Goal: Information Seeking & Learning: Learn about a topic

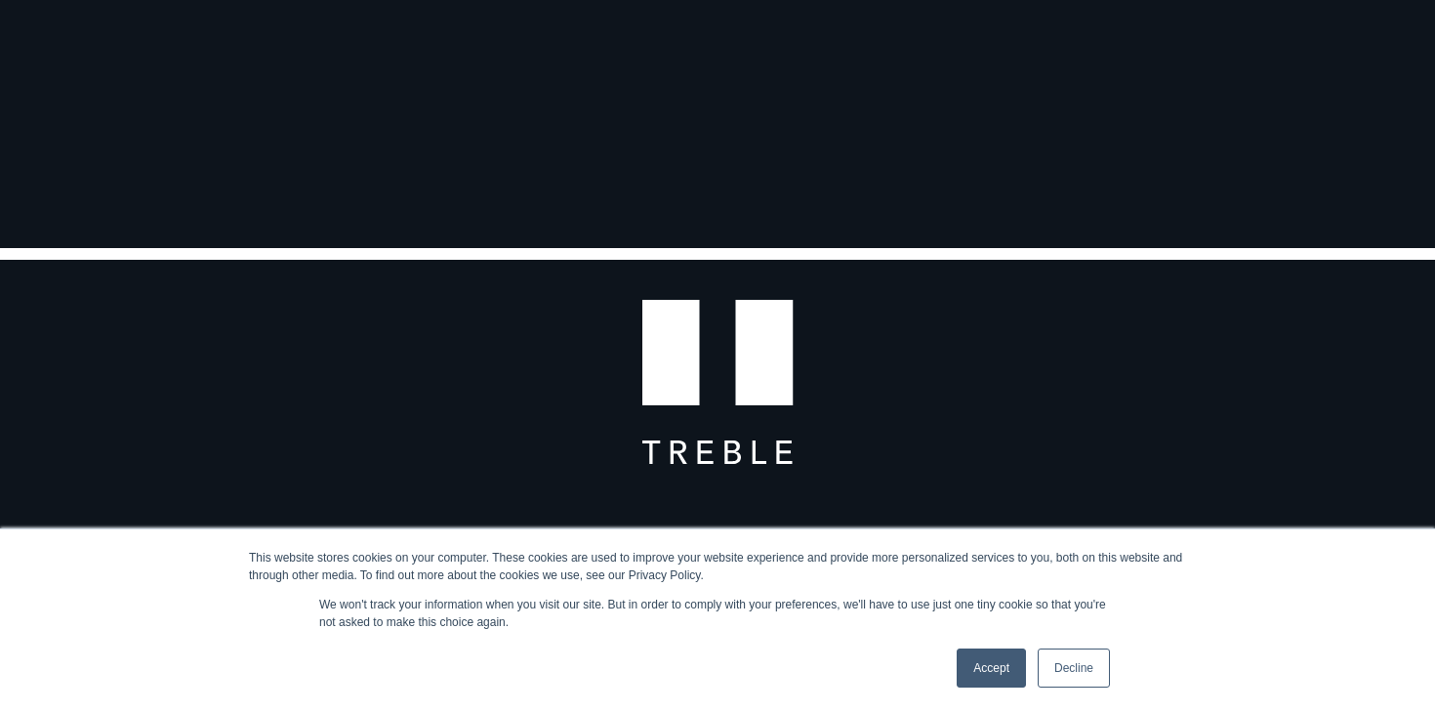
click at [1005, 668] on link "Accept" at bounding box center [991, 667] width 69 height 39
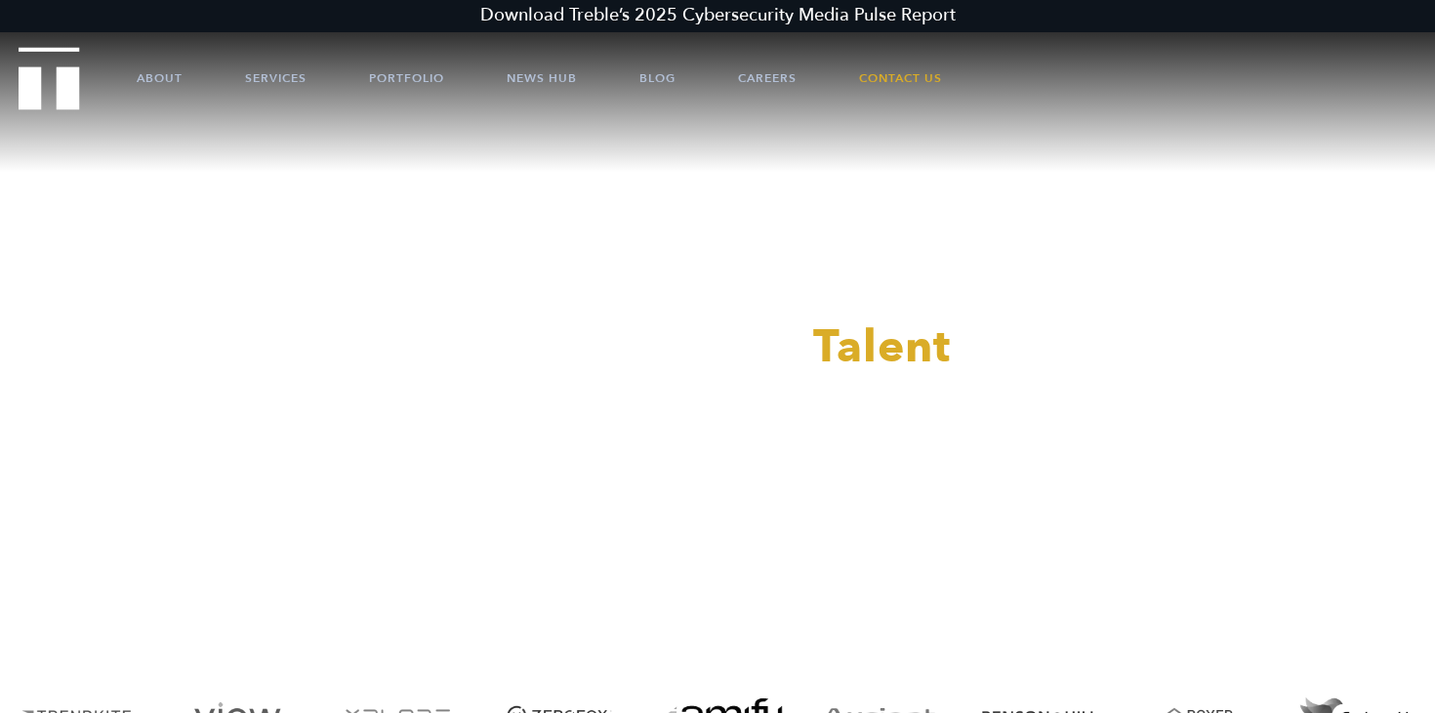
click at [767, 63] on div at bounding box center [717, 356] width 1435 height 713
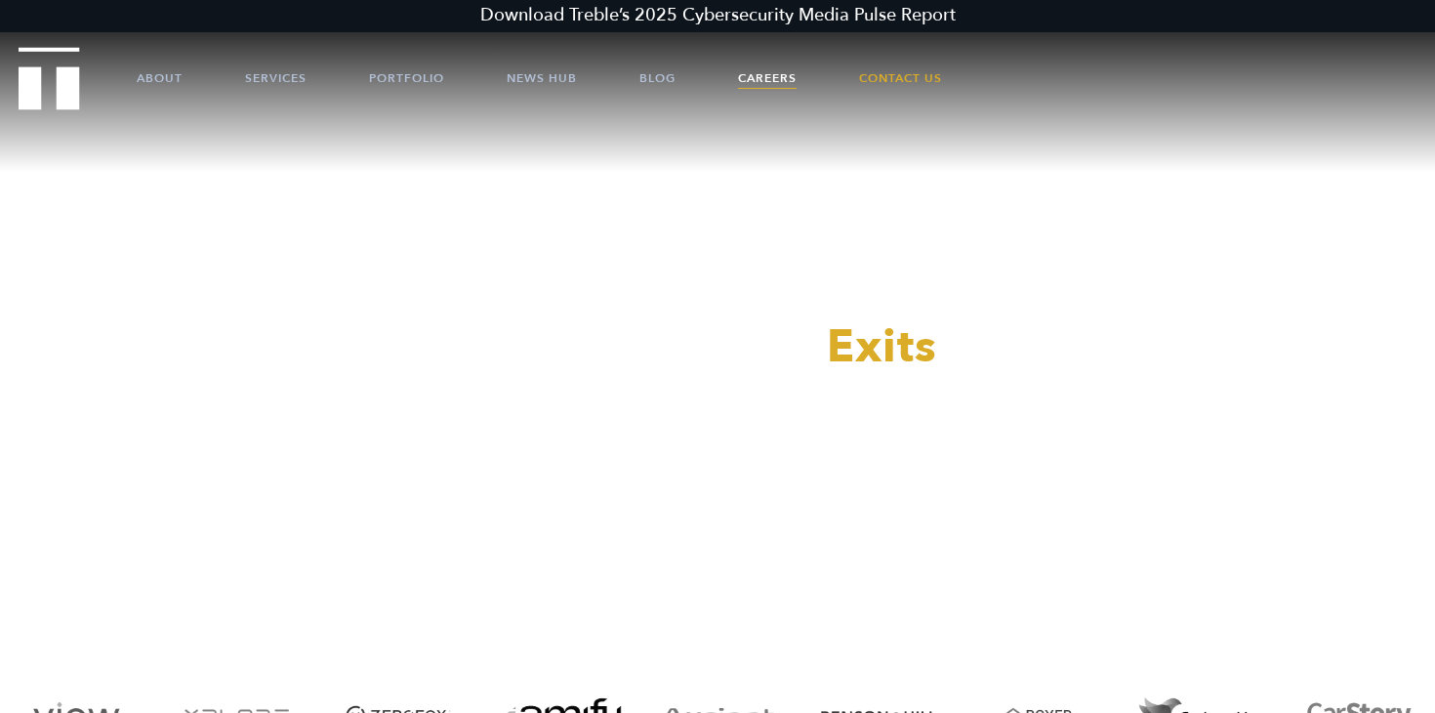
click at [764, 73] on link "Careers" at bounding box center [767, 78] width 59 height 59
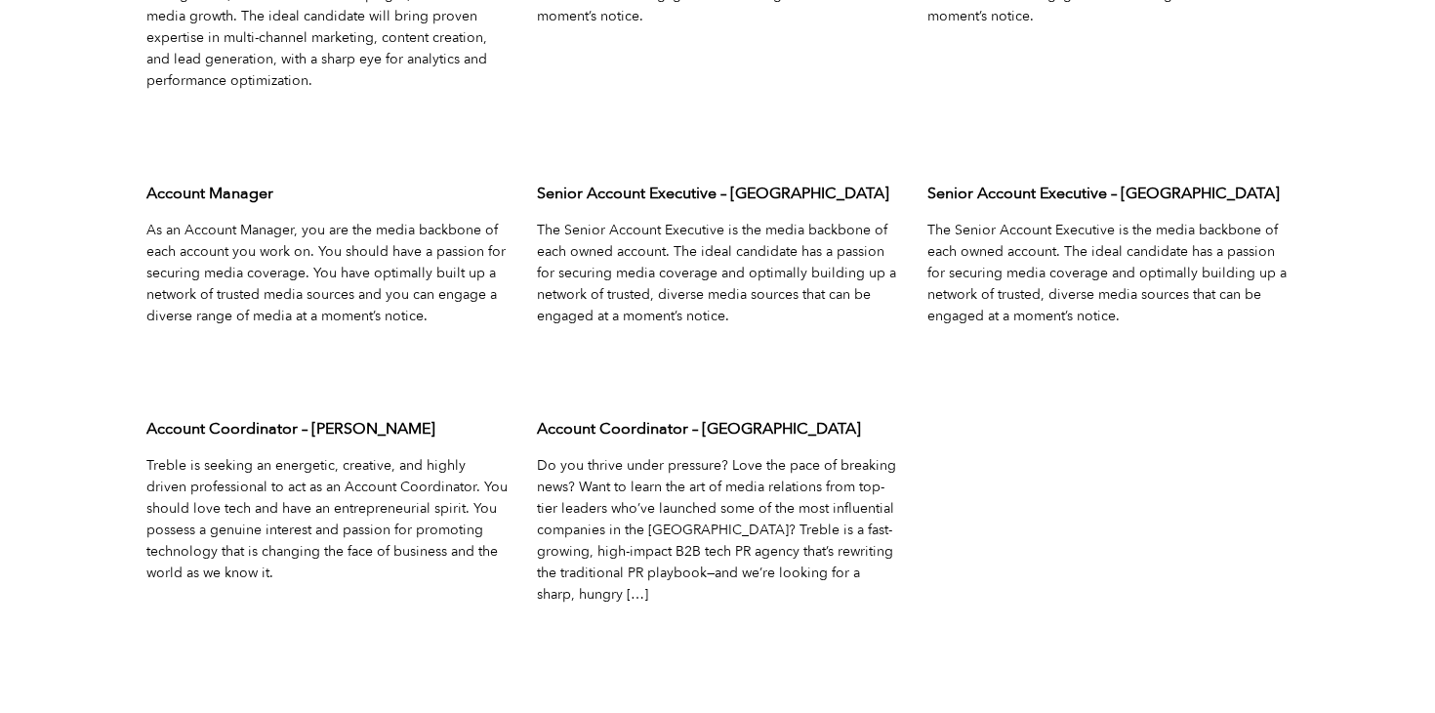
scroll to position [6469, 0]
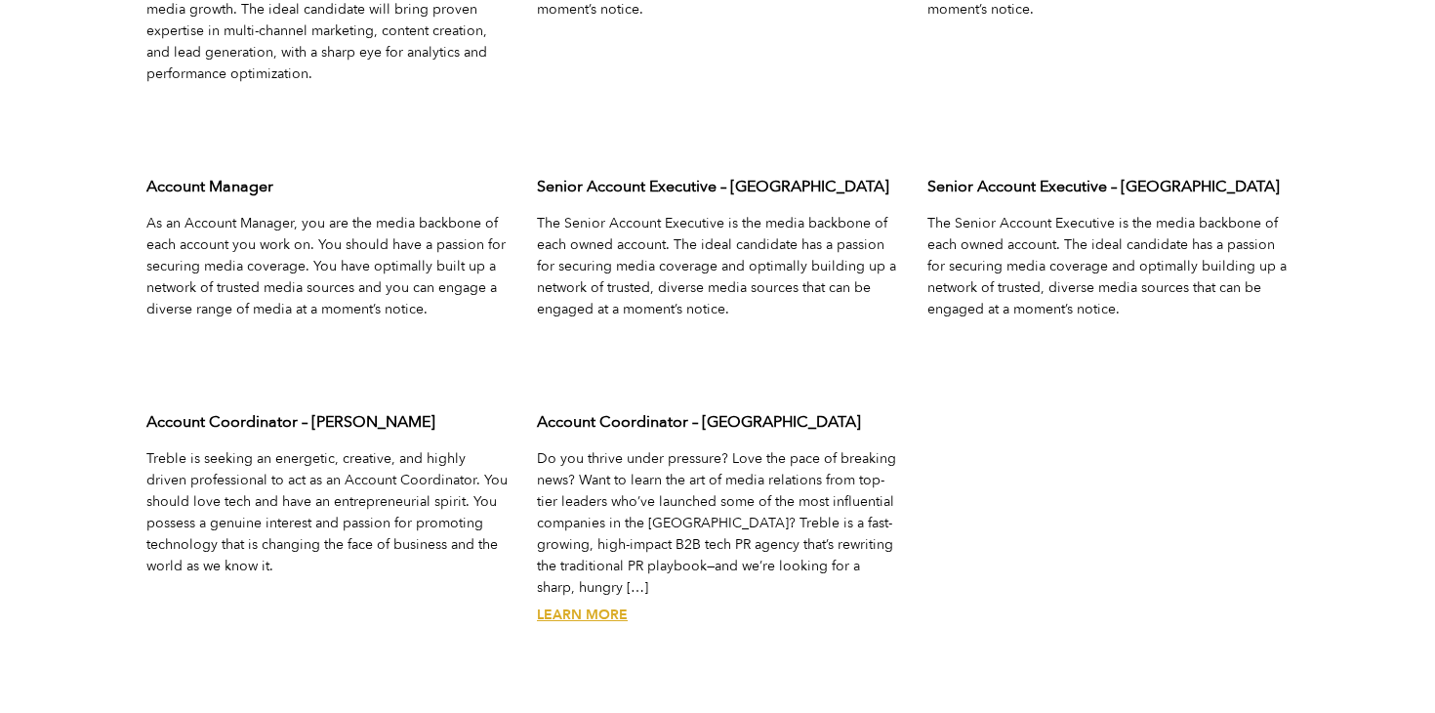
click at [654, 470] on p "Do you thrive under pressure? Love the pace of breaking news? Want to learn the…" at bounding box center [717, 523] width 361 height 150
click at [601, 605] on link "Learn More" at bounding box center [582, 614] width 91 height 19
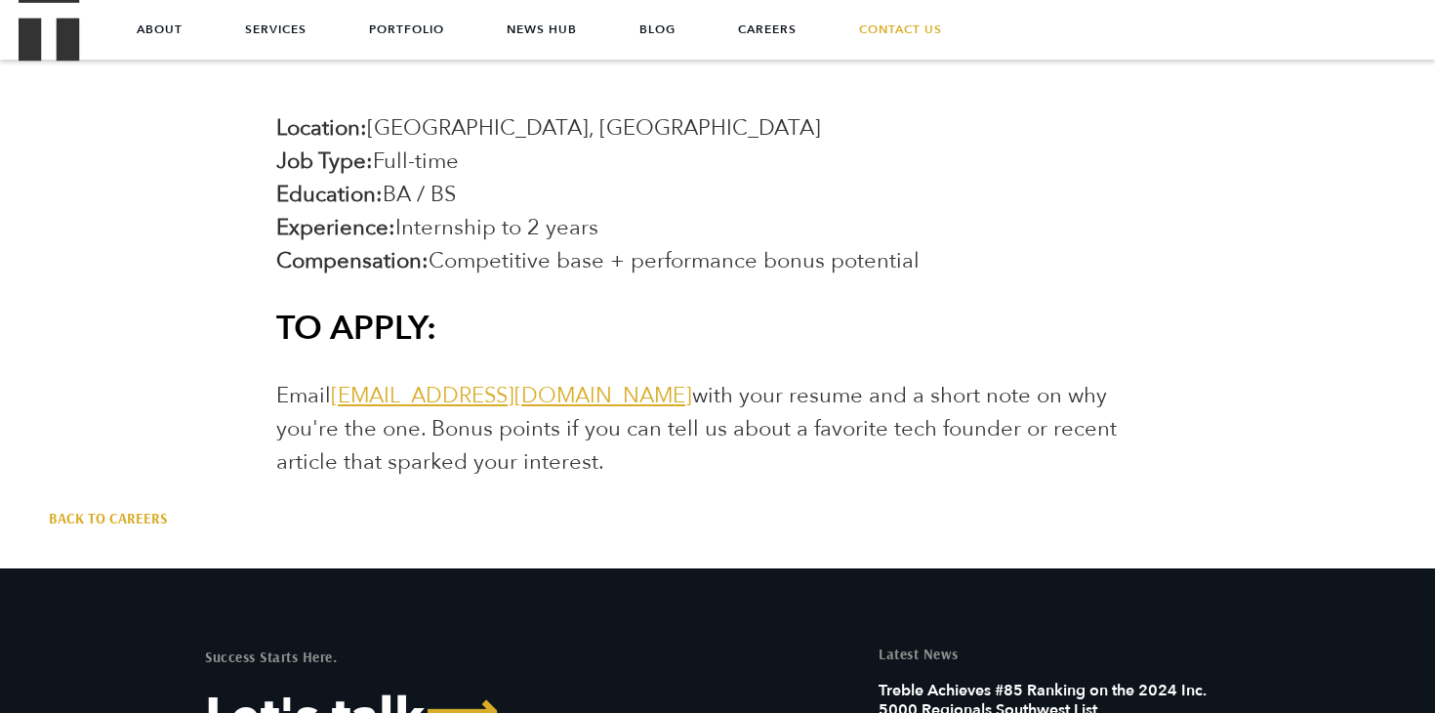
scroll to position [3511, 0]
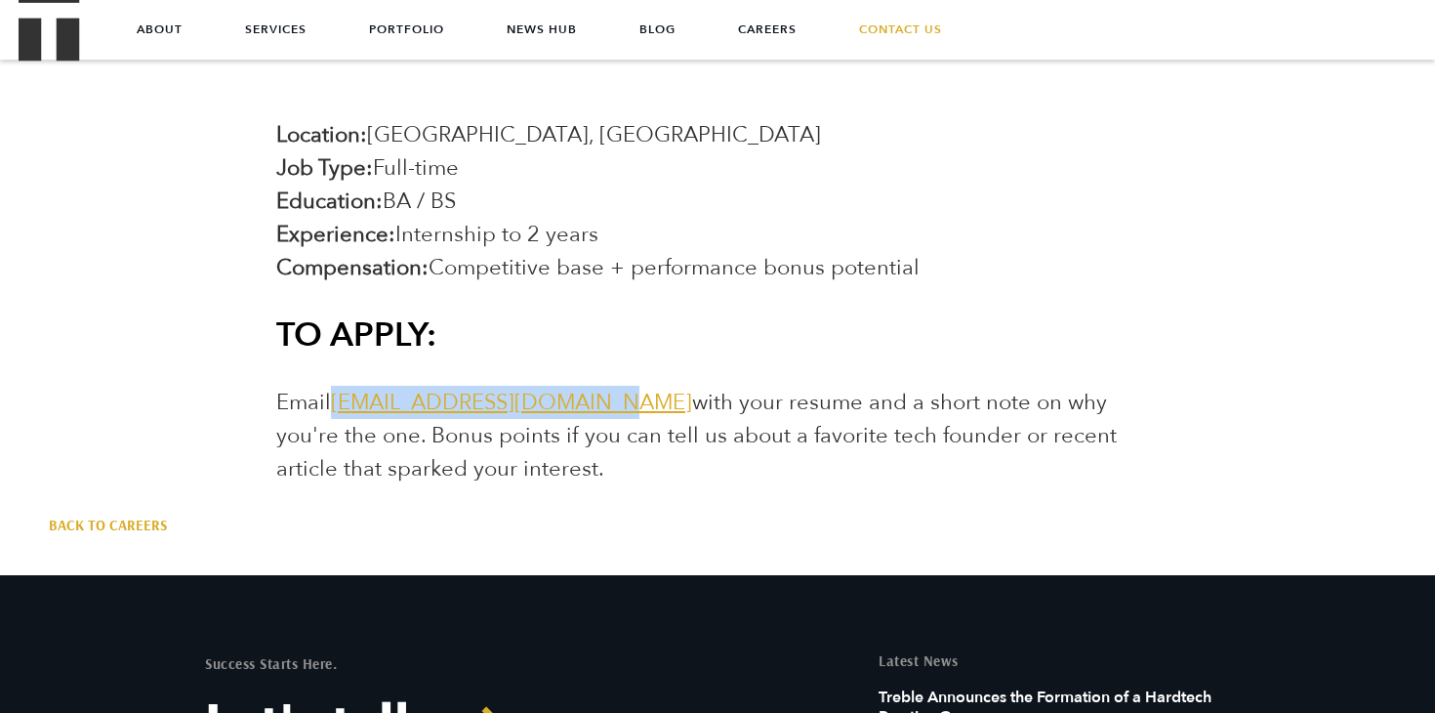
drag, startPoint x: 597, startPoint y: 406, endPoint x: 337, endPoint y: 413, distance: 260.7
click at [336, 412] on span "Email jointheteam@treblepr.com with your resume and a short note on why you're …" at bounding box center [696, 436] width 841 height 96
copy link "jointheteam@treblepr.com"
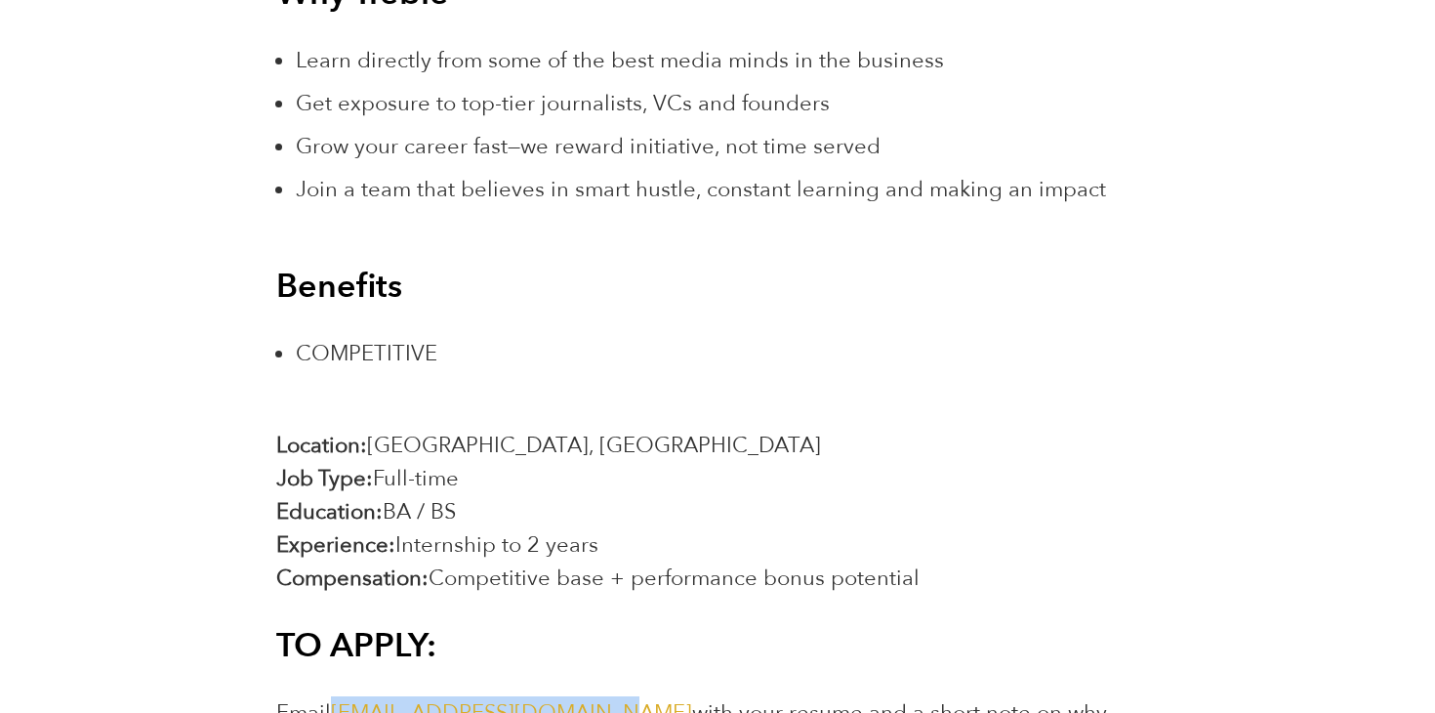
scroll to position [3202, 0]
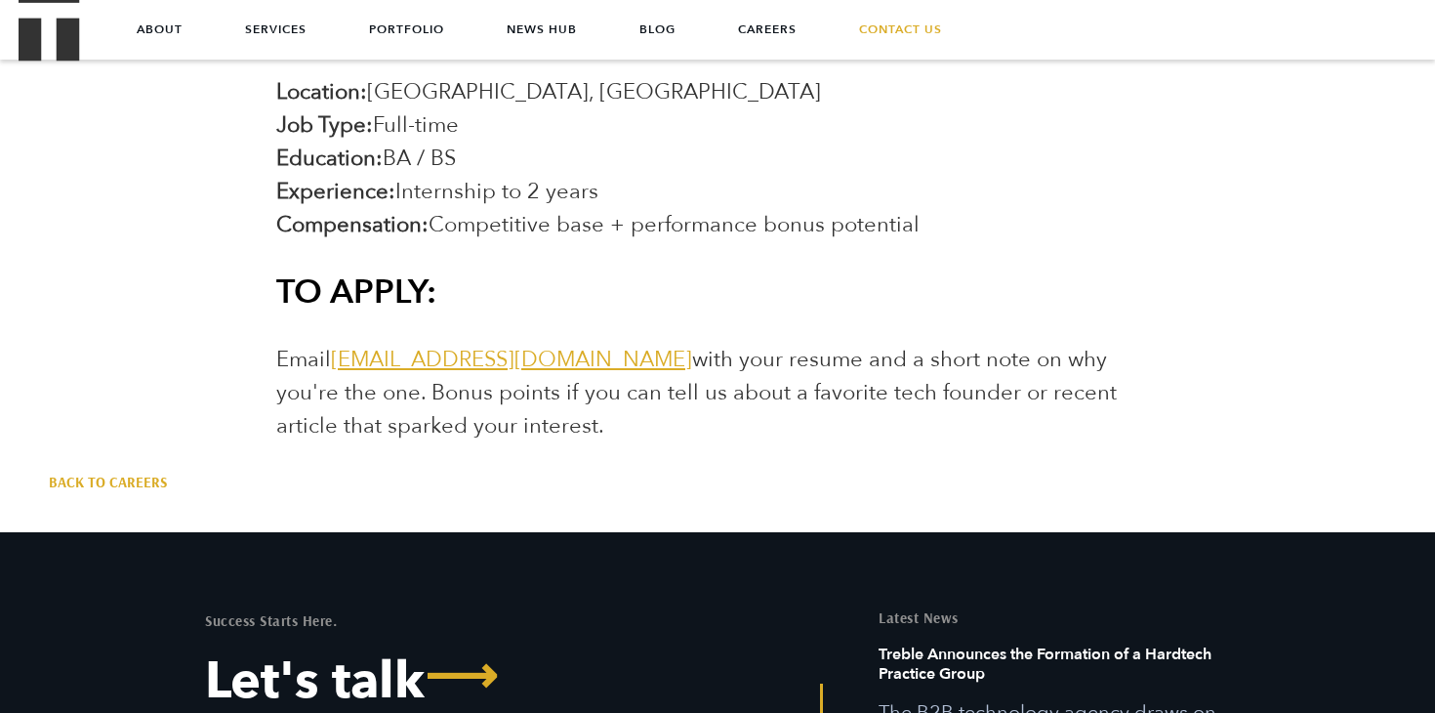
click at [767, 307] on h3 "TO APPLY:" at bounding box center [717, 291] width 882 height 43
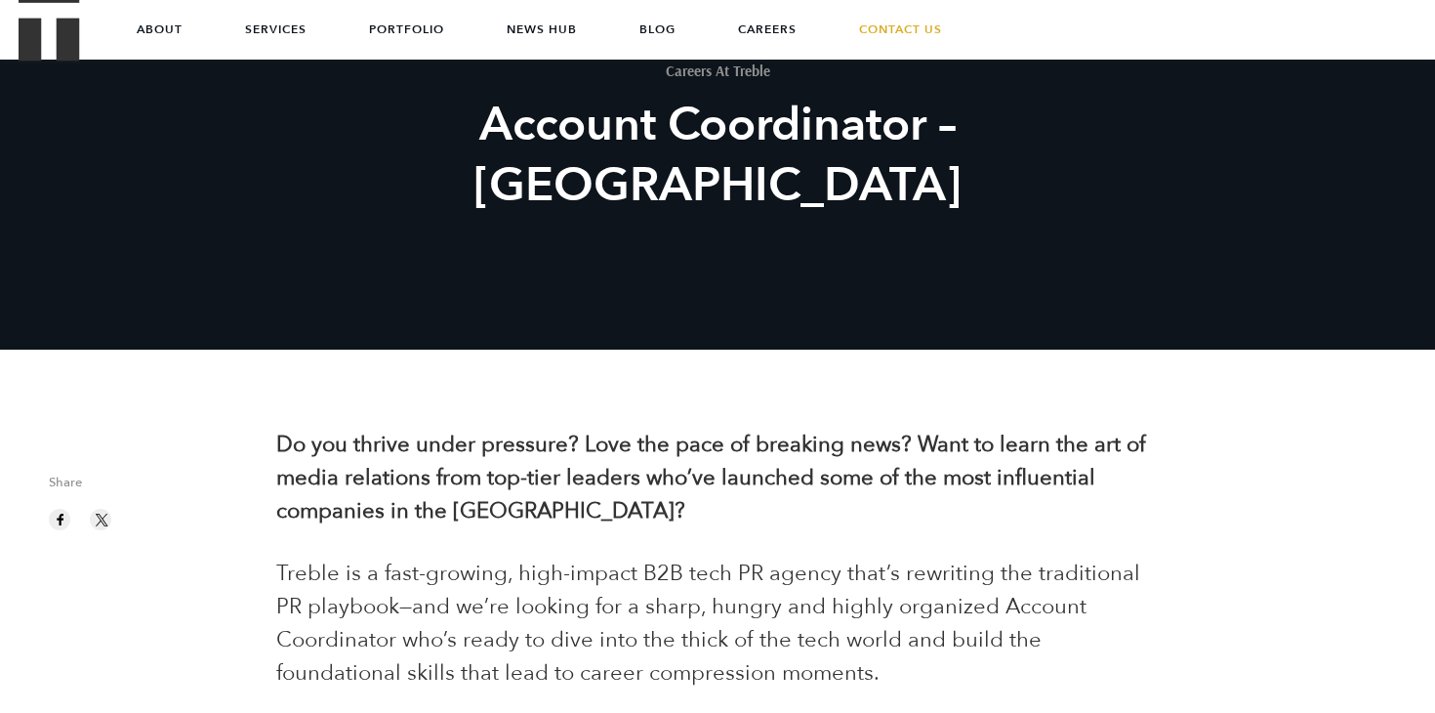
scroll to position [0, 0]
